Goal: Task Accomplishment & Management: Complete application form

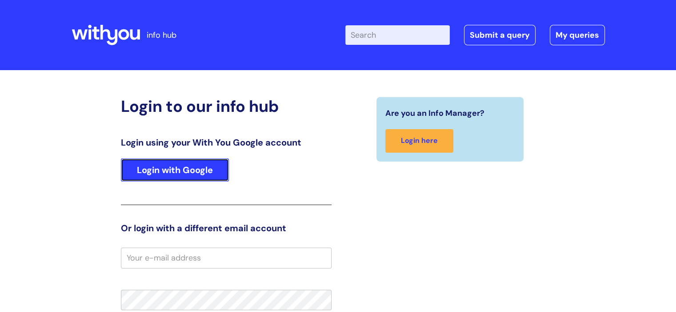
click at [210, 175] on link "Login with Google" at bounding box center [175, 170] width 108 height 23
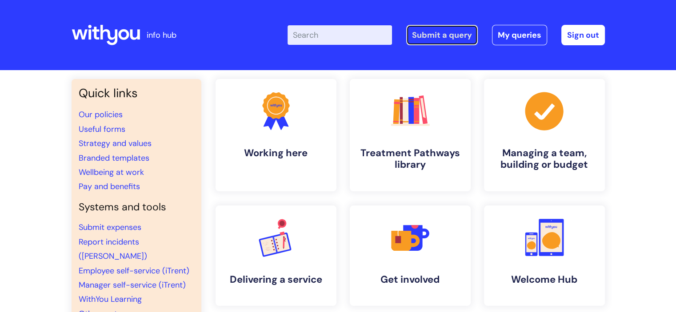
click at [433, 33] on link "Submit a query" at bounding box center [442, 35] width 72 height 20
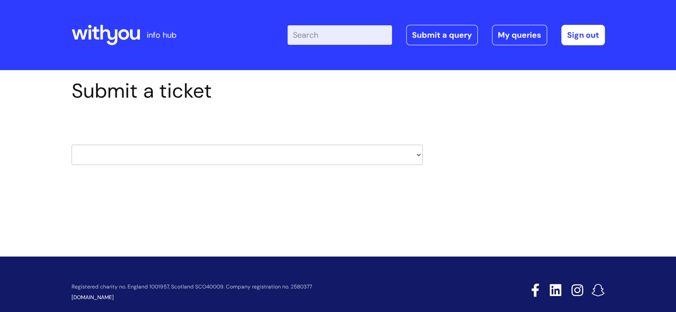
click at [220, 158] on select "HR / People IT and Support Clinical Drug Alerts Finance Accounts Data Support T…" at bounding box center [247, 155] width 351 height 20
select select "it_and_support"
click at [72, 145] on select "HR / People IT and Support Clinical Drug Alerts Finance Accounts Data Support T…" at bounding box center [247, 155] width 351 height 20
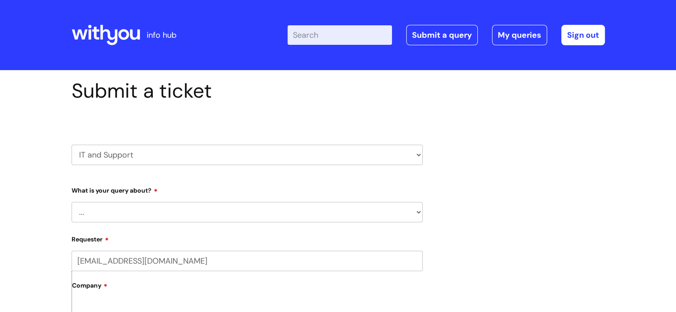
click at [188, 212] on select "... Mobile Phone Reset & MFA Accounts, Starters and Leavers IT Hardware issue I…" at bounding box center [247, 212] width 351 height 20
click at [72, 202] on select "... Mobile Phone Reset & MFA Accounts, Starters and Leavers IT Hardware issue I…" at bounding box center [247, 212] width 351 height 20
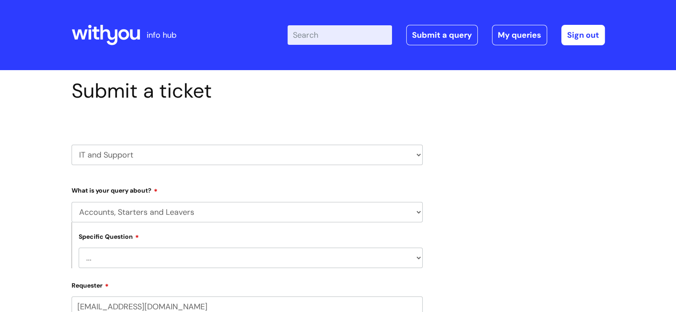
click at [151, 256] on select "... I have a new starter I have a leaver I need to make a change to an account …" at bounding box center [251, 258] width 344 height 20
click at [153, 155] on select "HR / People IT and Support Clinical Drug Alerts Finance Accounts Data Support T…" at bounding box center [247, 155] width 351 height 20
click at [151, 222] on select "... Mobile Phone Reset & MFA Accounts, Starters and Leavers IT Hardware issue I…" at bounding box center [247, 212] width 351 height 20
select select "I need help logging in"
click at [72, 202] on select "... Mobile Phone Reset & MFA Accounts, Starters and Leavers IT Hardware issue I…" at bounding box center [247, 212] width 351 height 20
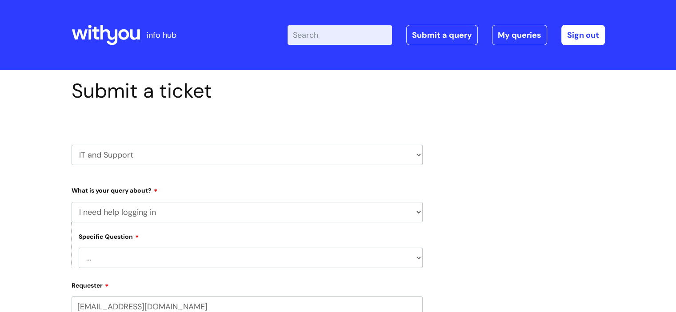
click at [136, 260] on select "... I need help logging into my laptop/chromebook I need access or help logging…" at bounding box center [251, 258] width 344 height 20
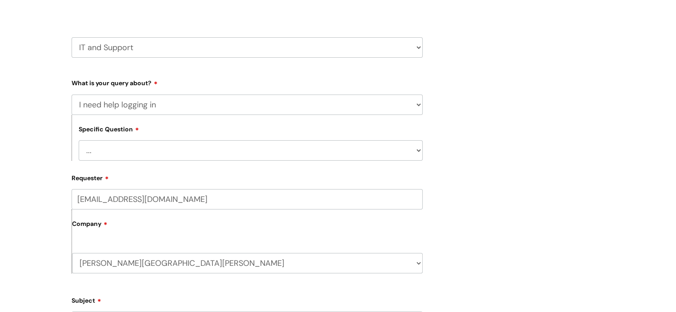
scroll to position [114, 0]
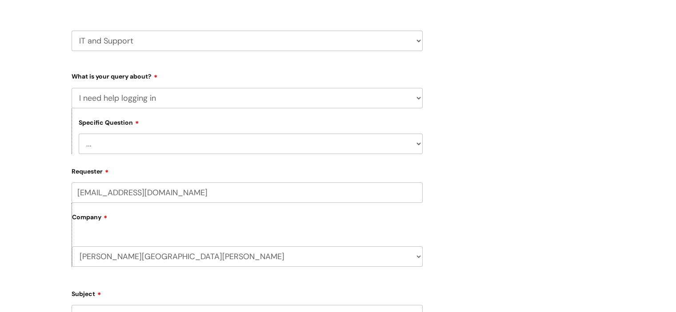
click at [236, 146] on select "... I need help logging into my laptop/chromebook I need access or help logging…" at bounding box center [251, 144] width 344 height 20
select select "I need access or help logging into a system, including Single Sign On"
click at [79, 134] on select "... I need help logging into my laptop/chromebook I need access or help logging…" at bounding box center [251, 144] width 344 height 20
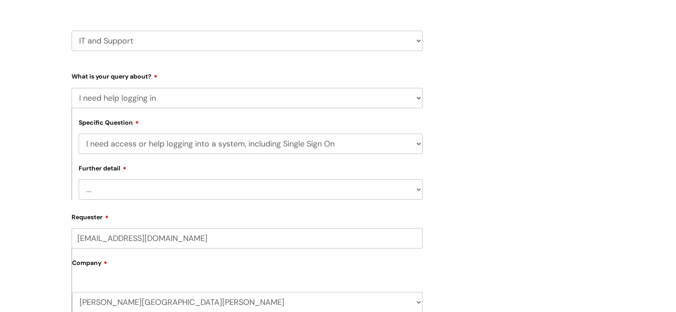
click at [244, 189] on select "... Nebula Halo IT Portal PCMIS Ulysses iTrent CJSM NHS email Summary Care Reco…" at bounding box center [251, 190] width 344 height 20
select select "Anything else"
click at [79, 180] on select "... Nebula Halo IT Portal PCMIS Ulysses iTrent CJSM NHS email Summary Care Reco…" at bounding box center [251, 190] width 344 height 20
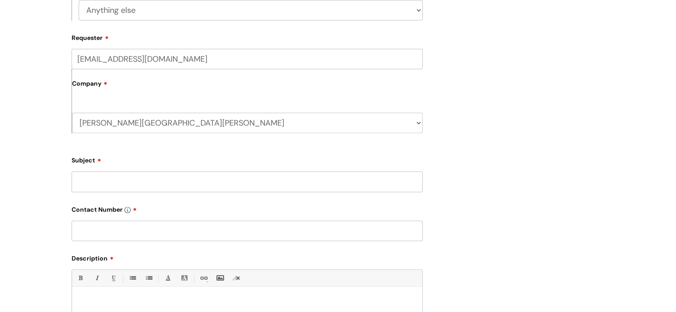
scroll to position [296, 0]
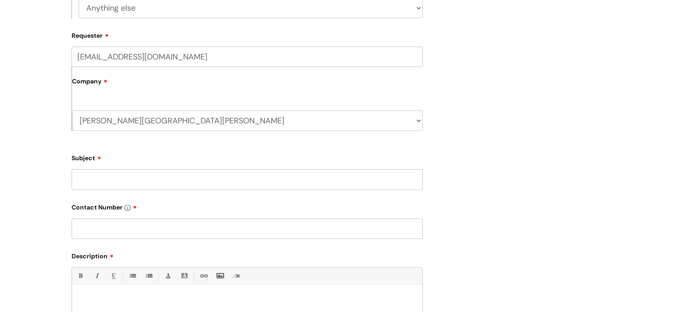
click at [230, 184] on input "Subject" at bounding box center [247, 179] width 351 height 20
type input "Locked out of IAPTUS"
click at [181, 224] on input "text" at bounding box center [247, 229] width 351 height 20
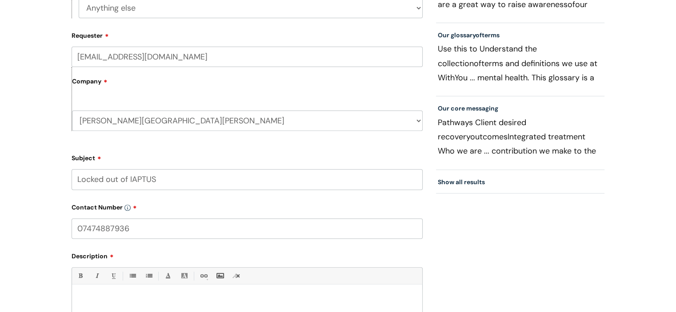
type input "07474887936"
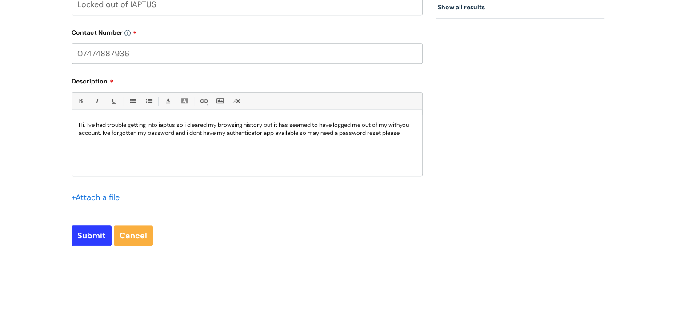
scroll to position [508, 0]
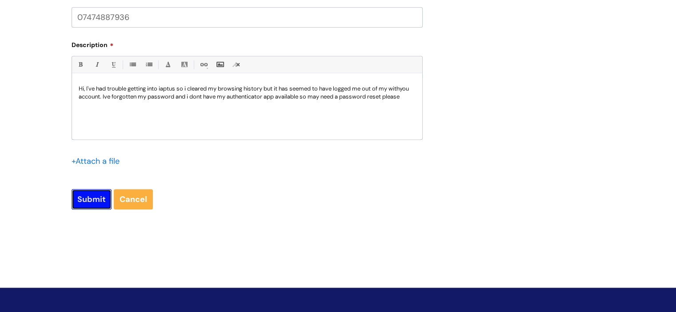
click at [88, 196] on input "Submit" at bounding box center [92, 199] width 40 height 20
type input "Please Wait..."
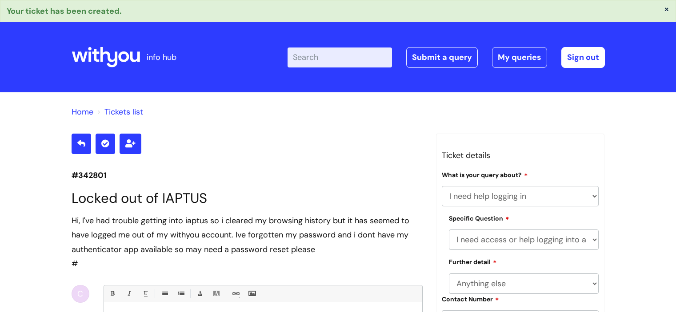
select select "I need help logging in"
select select "I need access or help logging into a system, including Single Sign On"
select select "Anything else"
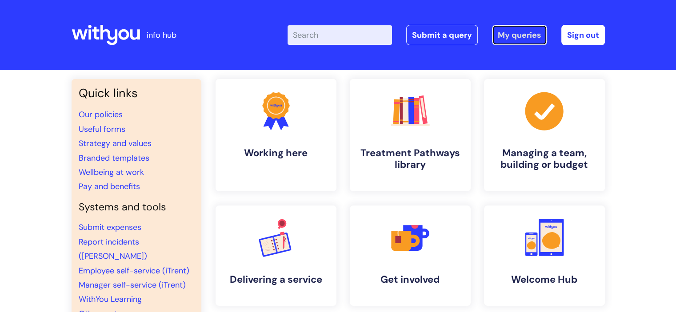
click at [505, 44] on link "My queries" at bounding box center [519, 35] width 55 height 20
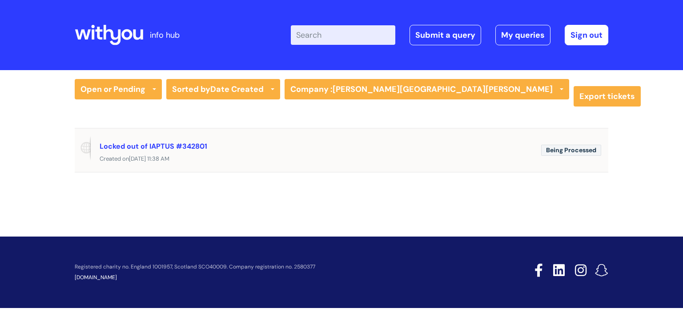
click at [306, 156] on div "Created on Thu, 14 Aug at 11:38 AM" at bounding box center [341, 159] width 533 height 11
click at [173, 139] on div "Locked out of IAPTUS #342801" at bounding box center [317, 146] width 434 height 14
click at [172, 148] on link "Locked out of IAPTUS #342801" at bounding box center [154, 146] width 108 height 9
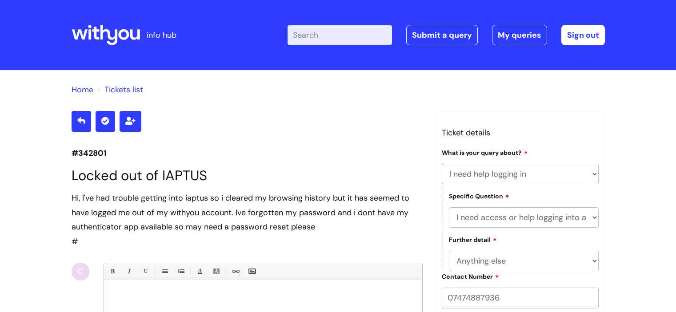
select select "I need help logging in"
select select "I need access or help logging into a system, including Single Sign On"
select select "Anything else"
